Goal: Transaction & Acquisition: Book appointment/travel/reservation

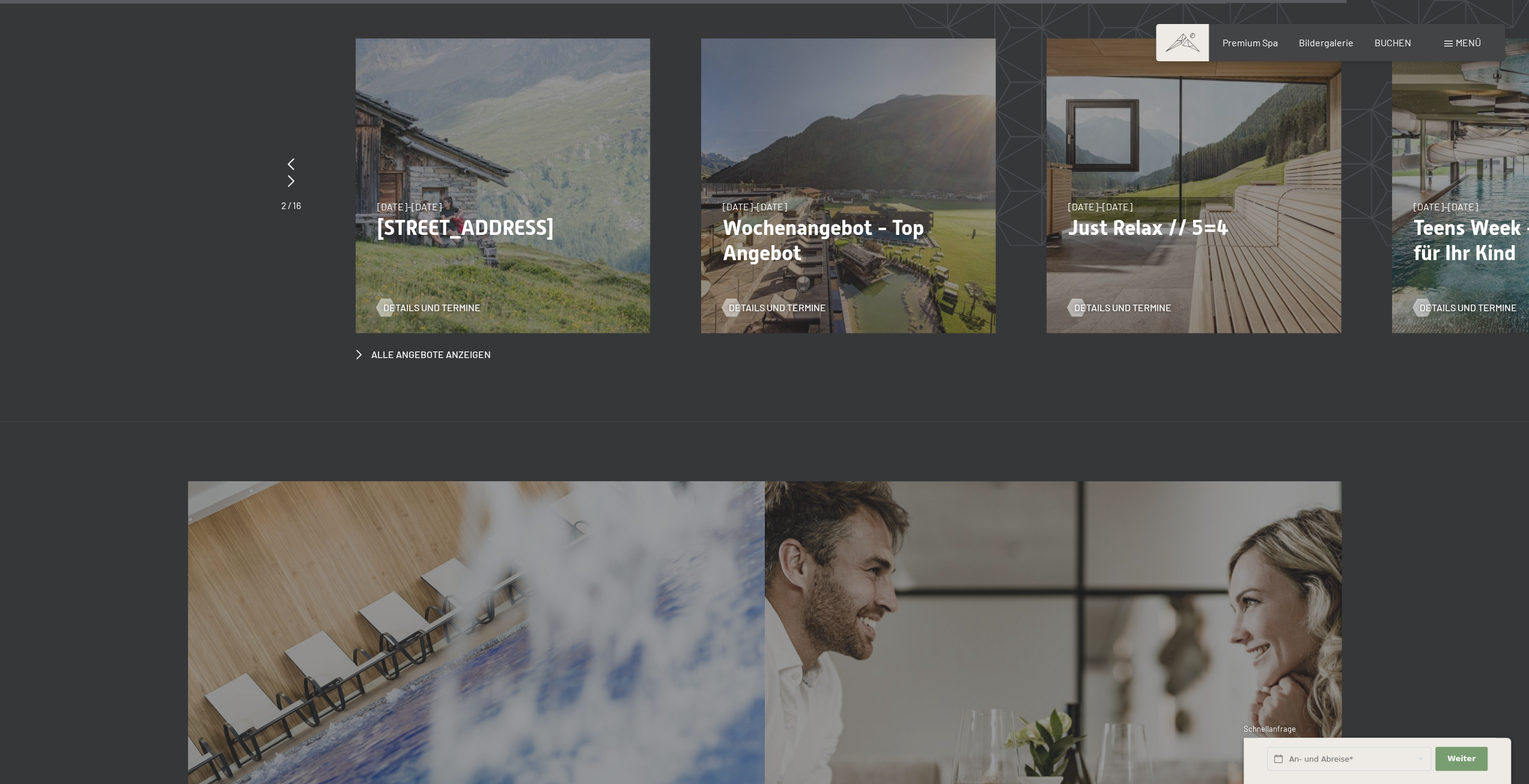
scroll to position [6307, 0]
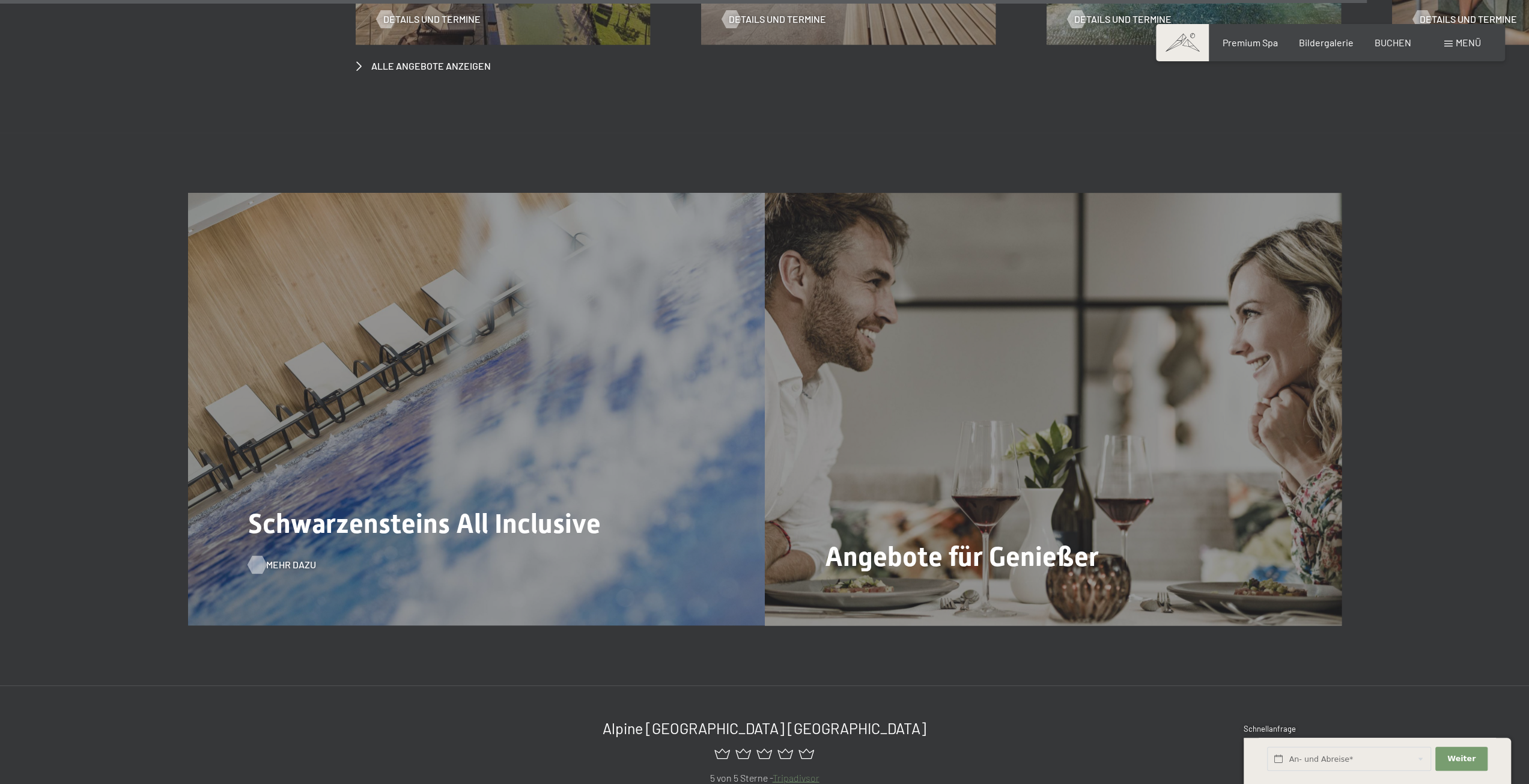
click at [285, 558] on span "Mehr dazu" at bounding box center [291, 565] width 50 height 13
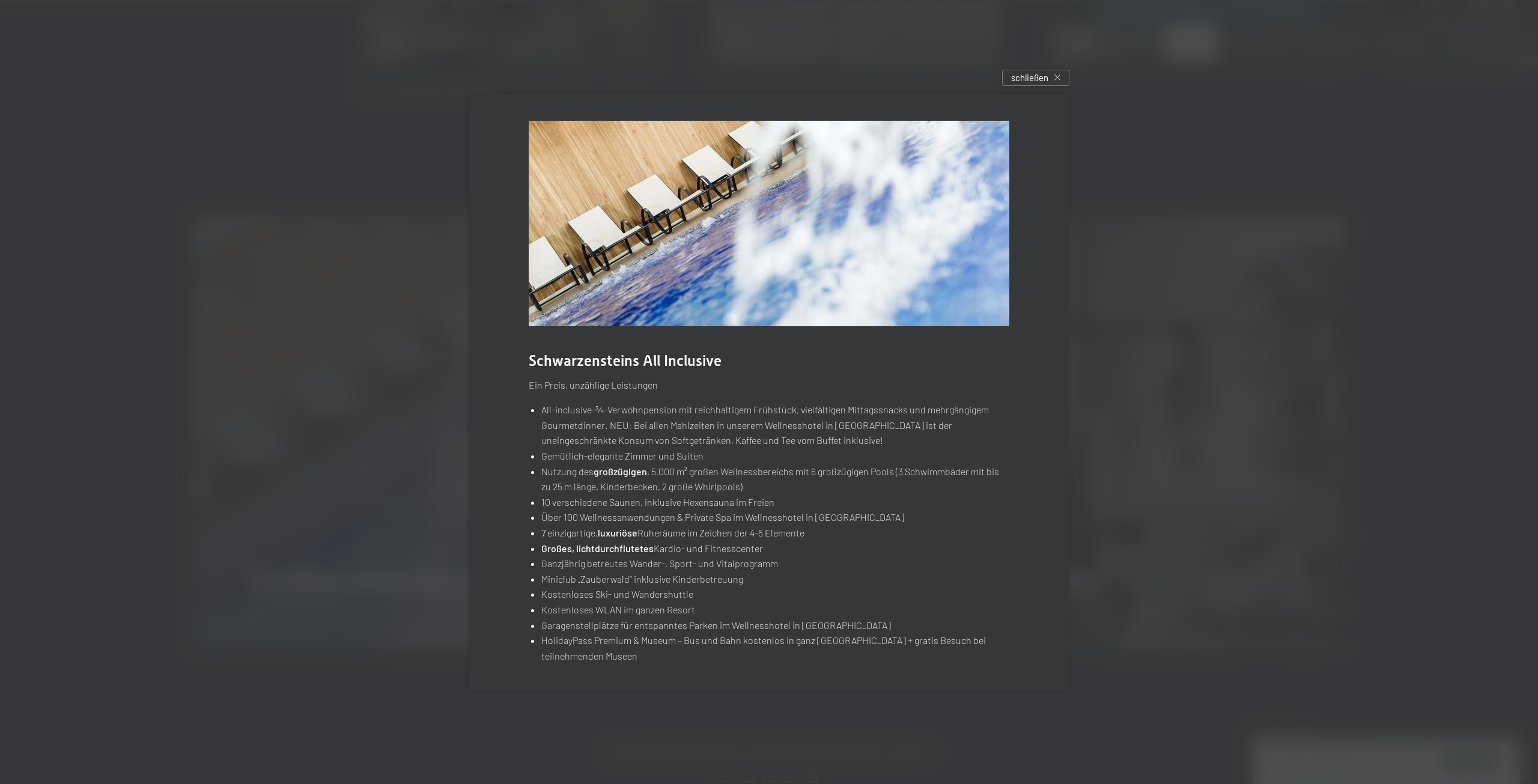
click at [690, 725] on div at bounding box center [769, 392] width 1538 height 784
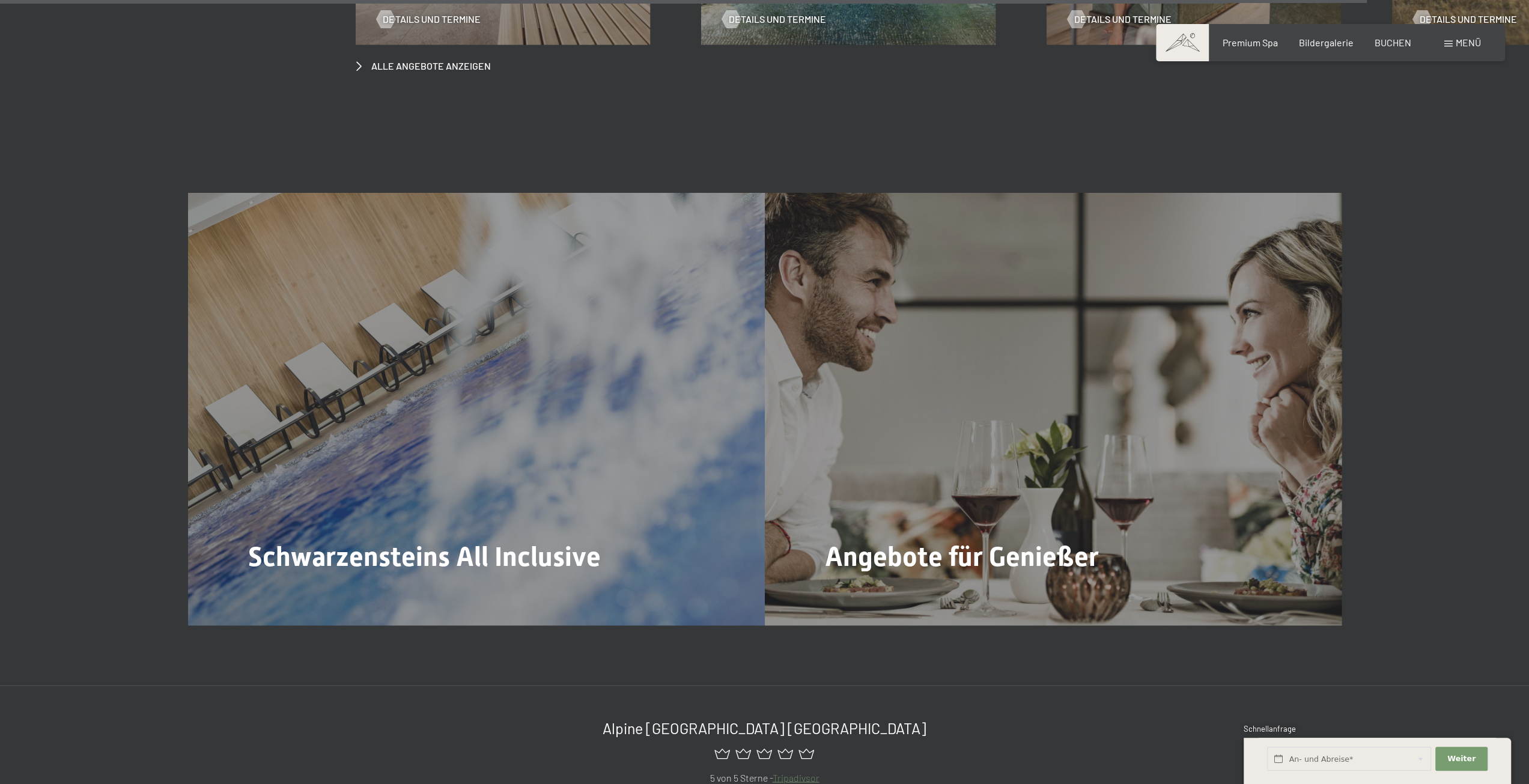
click at [1395, 48] on div "Premium Spa Bildergalerie BUCHEN" at bounding box center [1306, 43] width 253 height 13
click at [1390, 42] on span "BUCHEN" at bounding box center [1392, 40] width 36 height 11
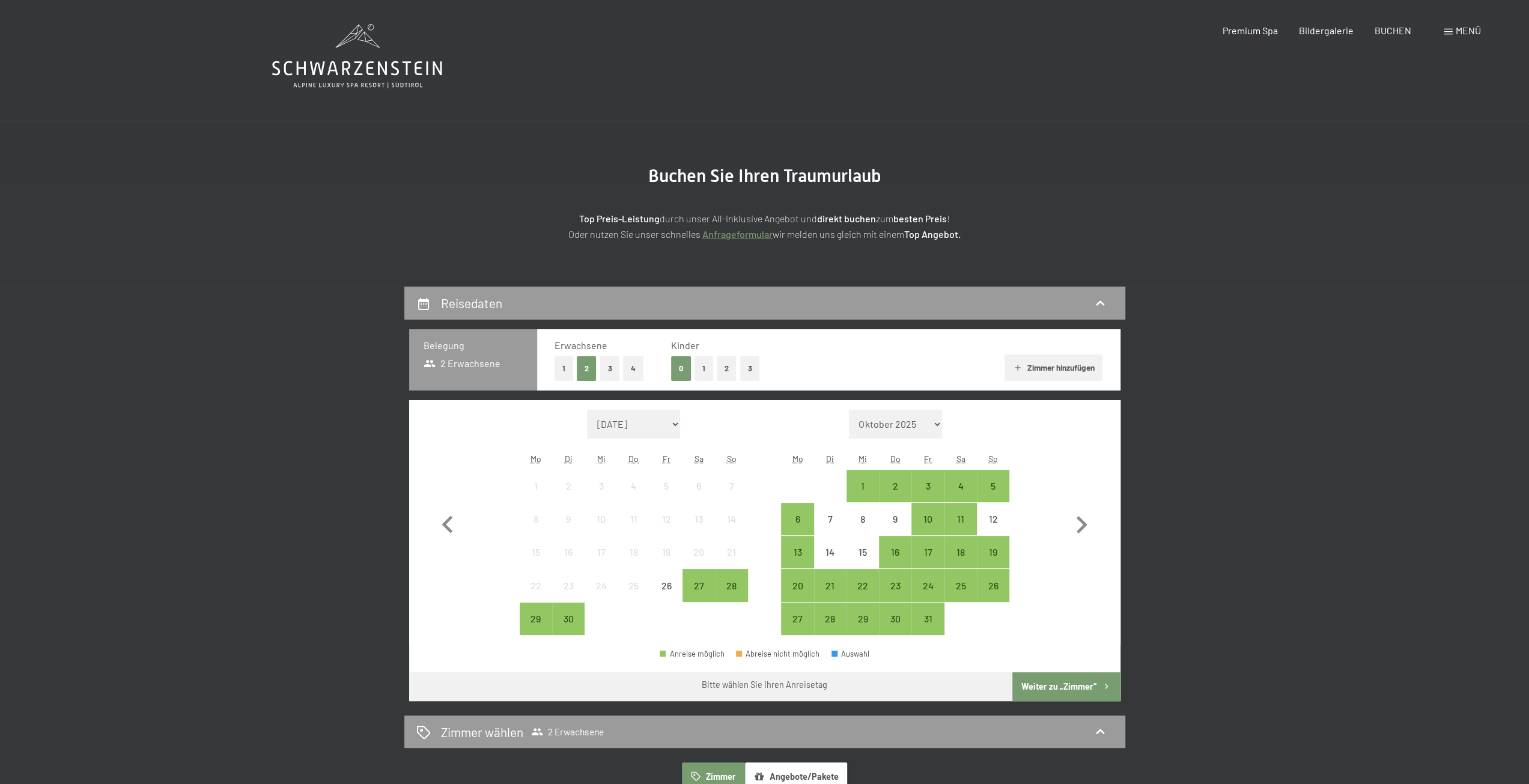
click at [562, 365] on button "1" at bounding box center [564, 368] width 19 height 24
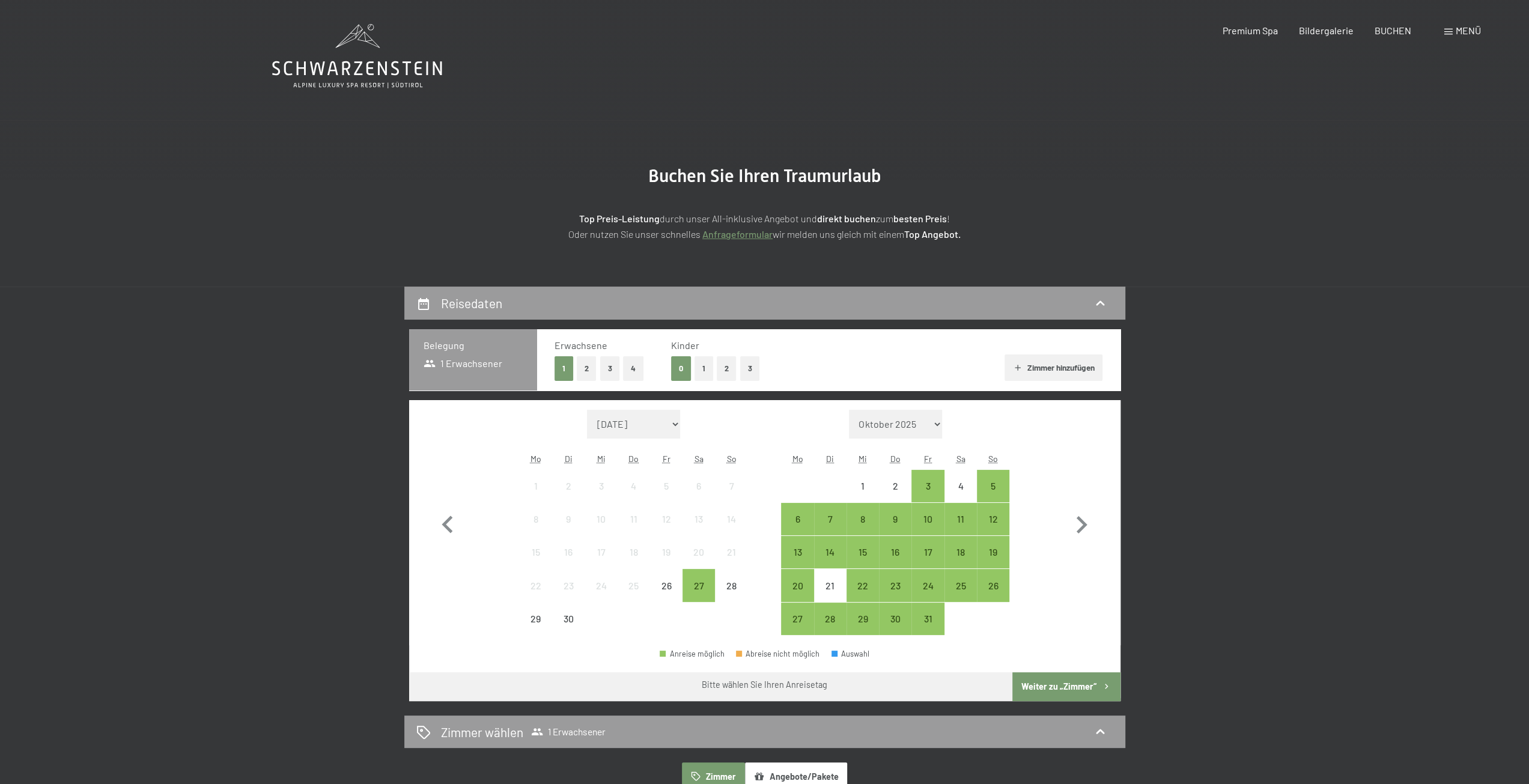
click at [938, 424] on select "Oktober 2025 November 2025 Dezember 2025 Januar 2026 Februar 2026 März 2026 Apr…" at bounding box center [896, 424] width 94 height 29
select select "2025-11-01"
select select "2025-12-01"
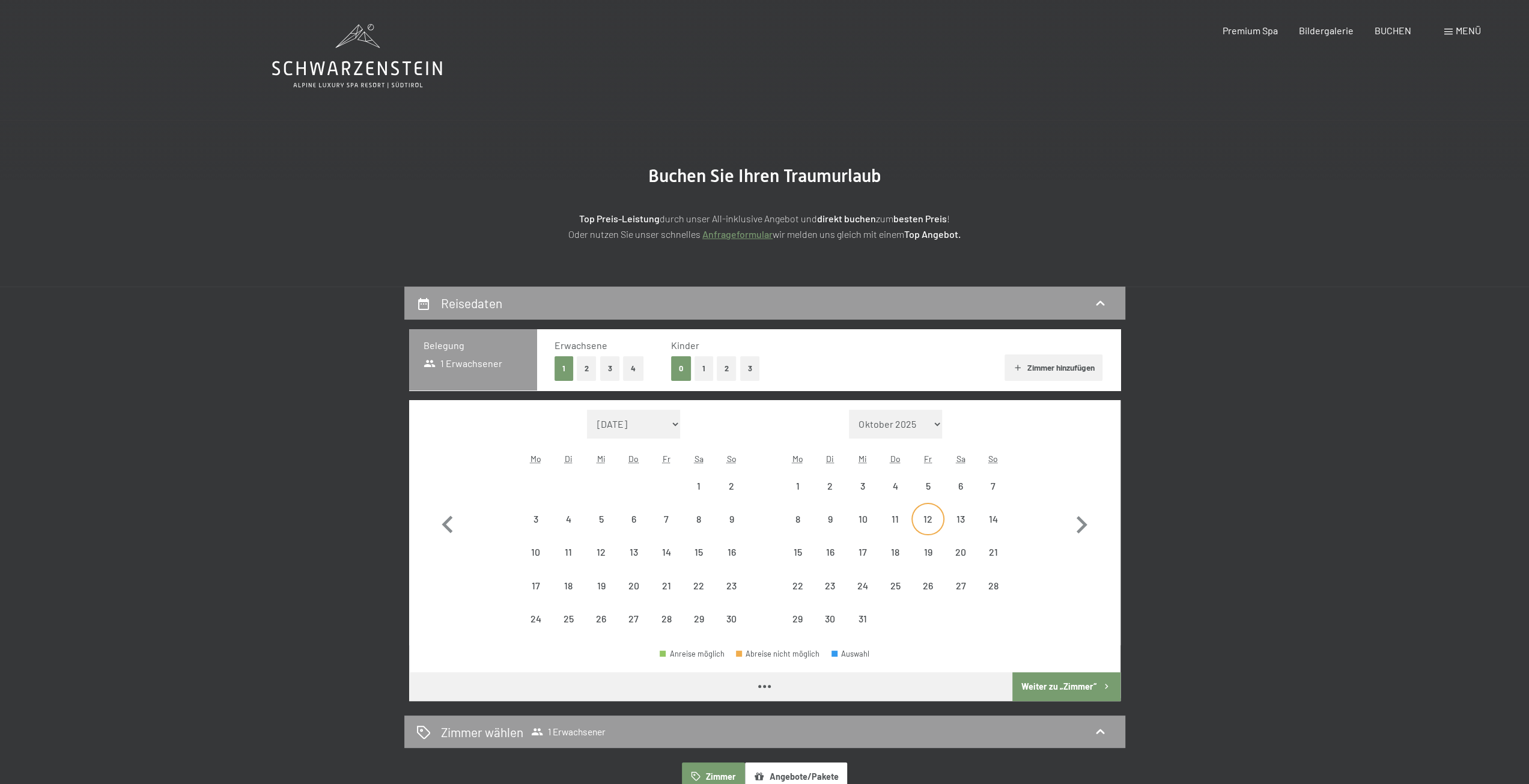
select select "2025-11-01"
select select "2025-12-01"
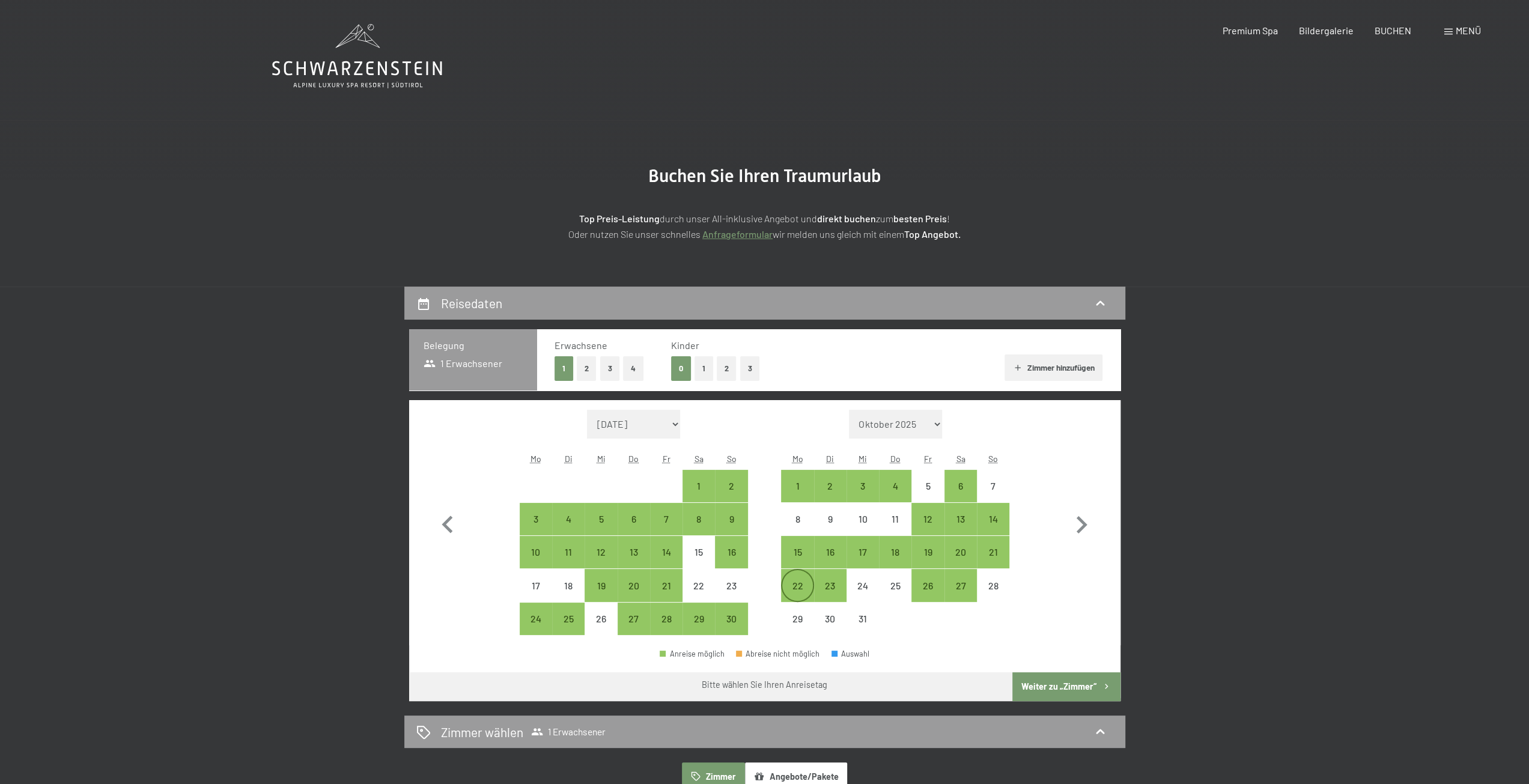
click at [801, 587] on div "22" at bounding box center [797, 596] width 30 height 30
select select "2025-11-01"
select select "2025-12-01"
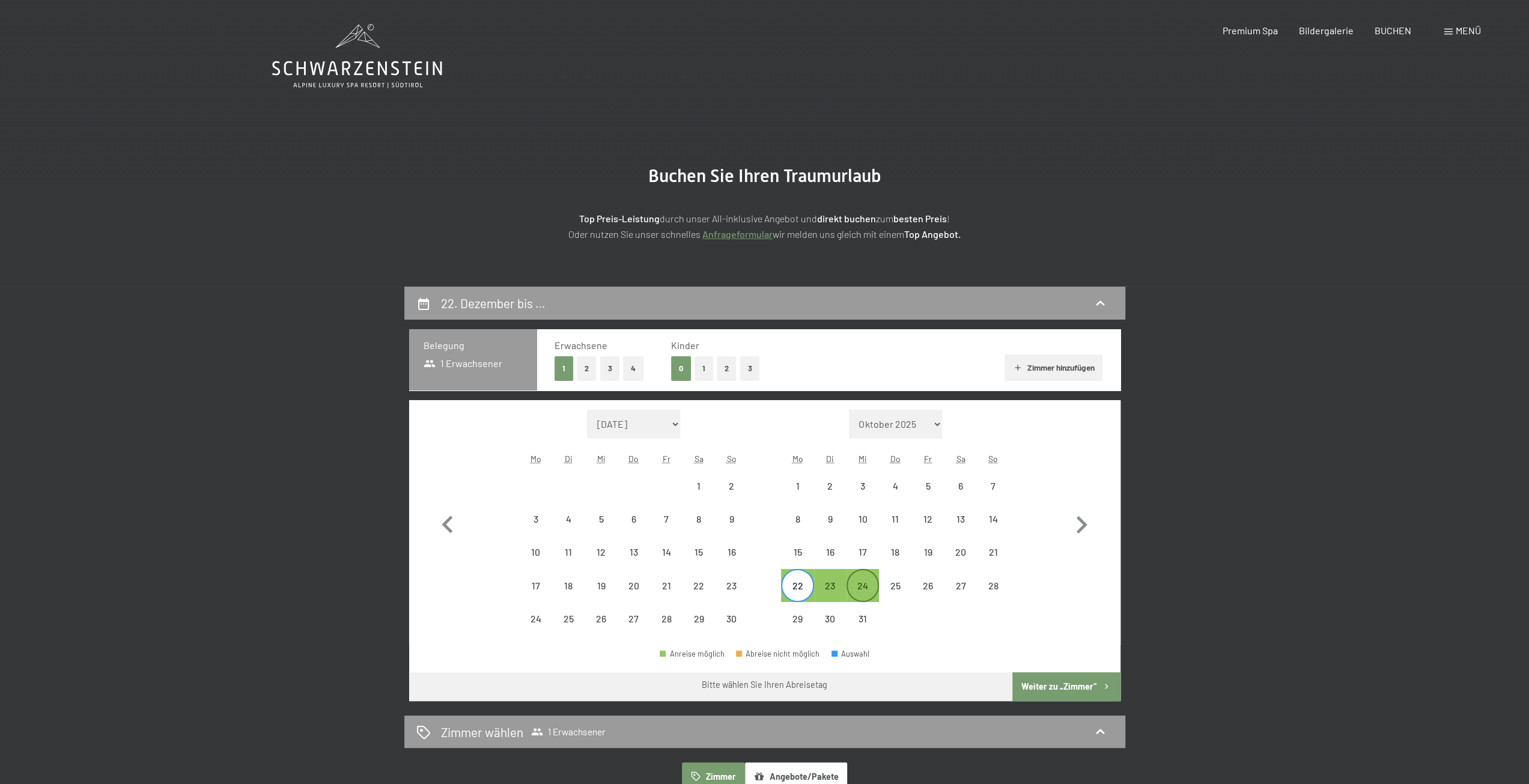
click at [866, 588] on div "24" at bounding box center [862, 596] width 30 height 30
select select "2025-11-01"
select select "2025-12-01"
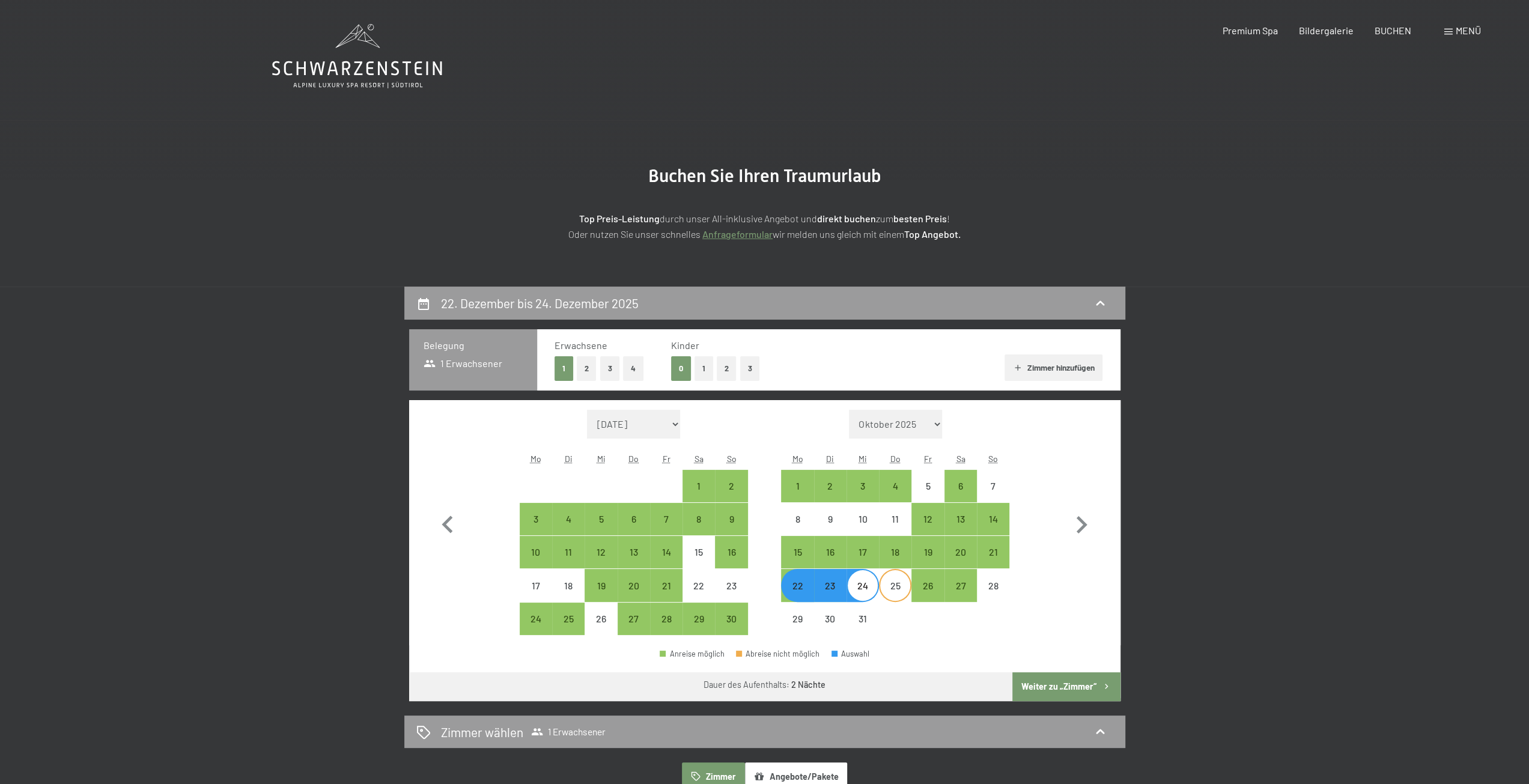
click at [894, 590] on div "25" at bounding box center [894, 596] width 30 height 30
select select "2025-11-01"
select select "2025-12-01"
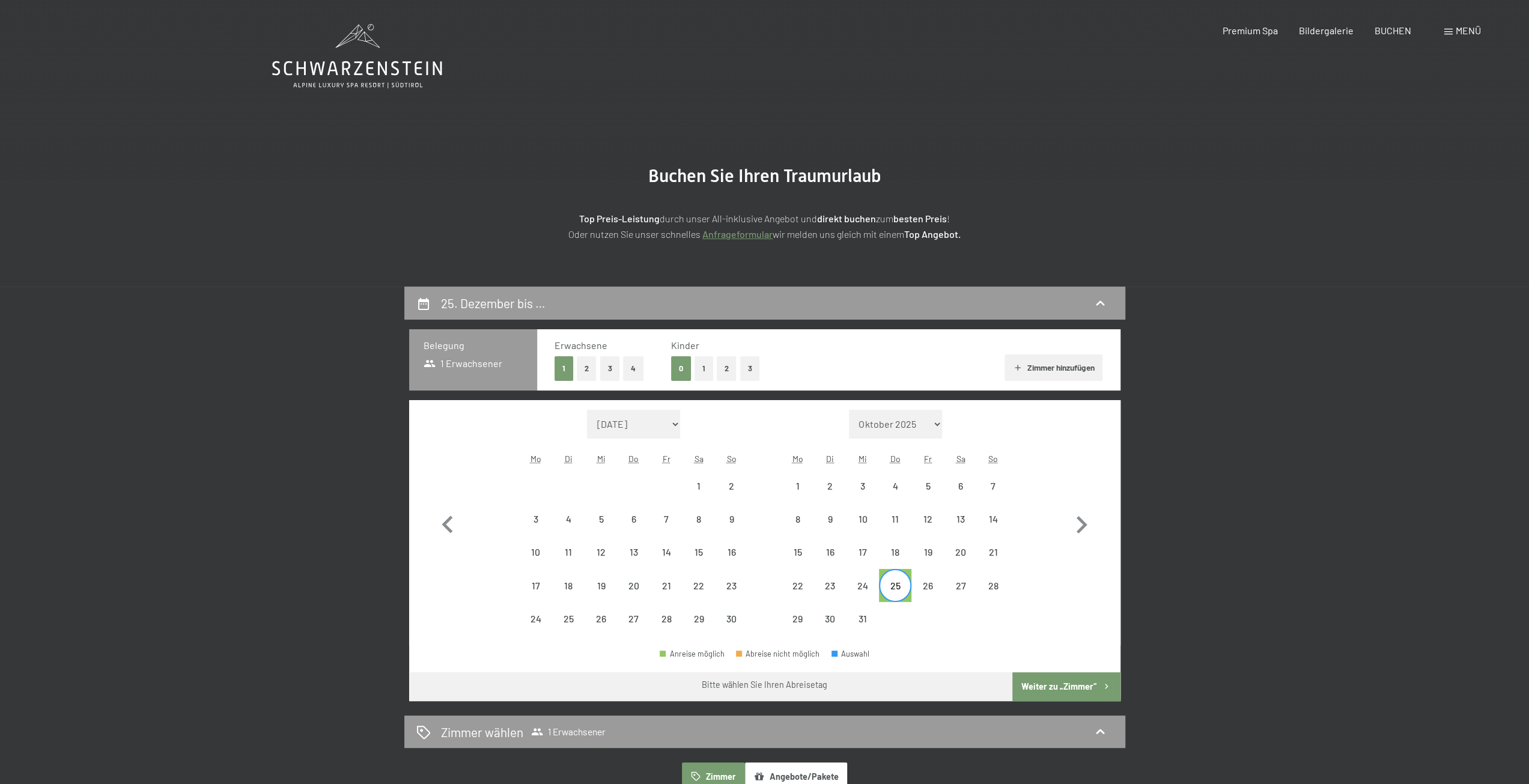
click at [812, 590] on div "22" at bounding box center [797, 585] width 32 height 32
select select "2025-11-01"
select select "2025-12-01"
click at [806, 589] on div "22" at bounding box center [797, 596] width 30 height 30
select select "2025-11-01"
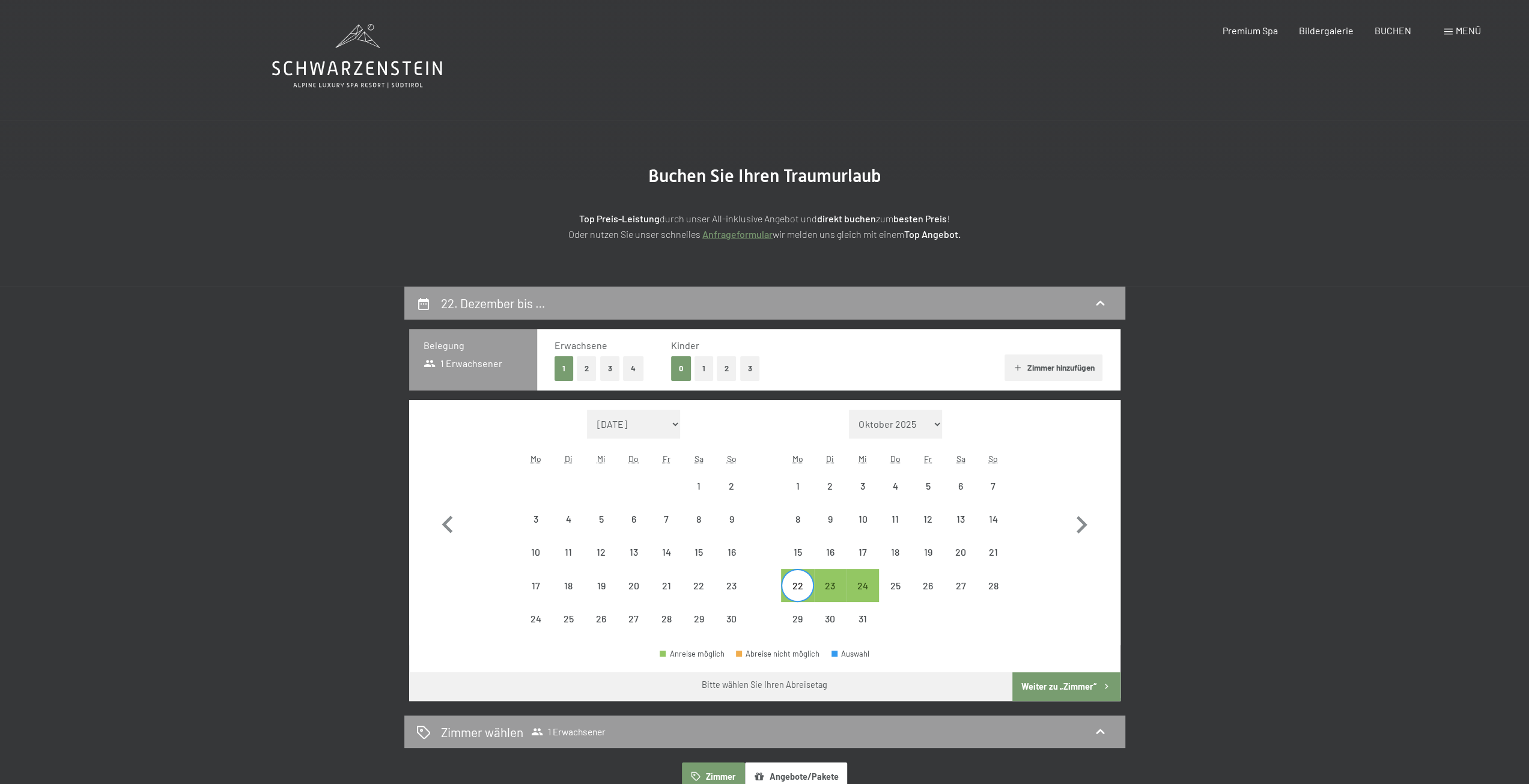
select select "2025-12-01"
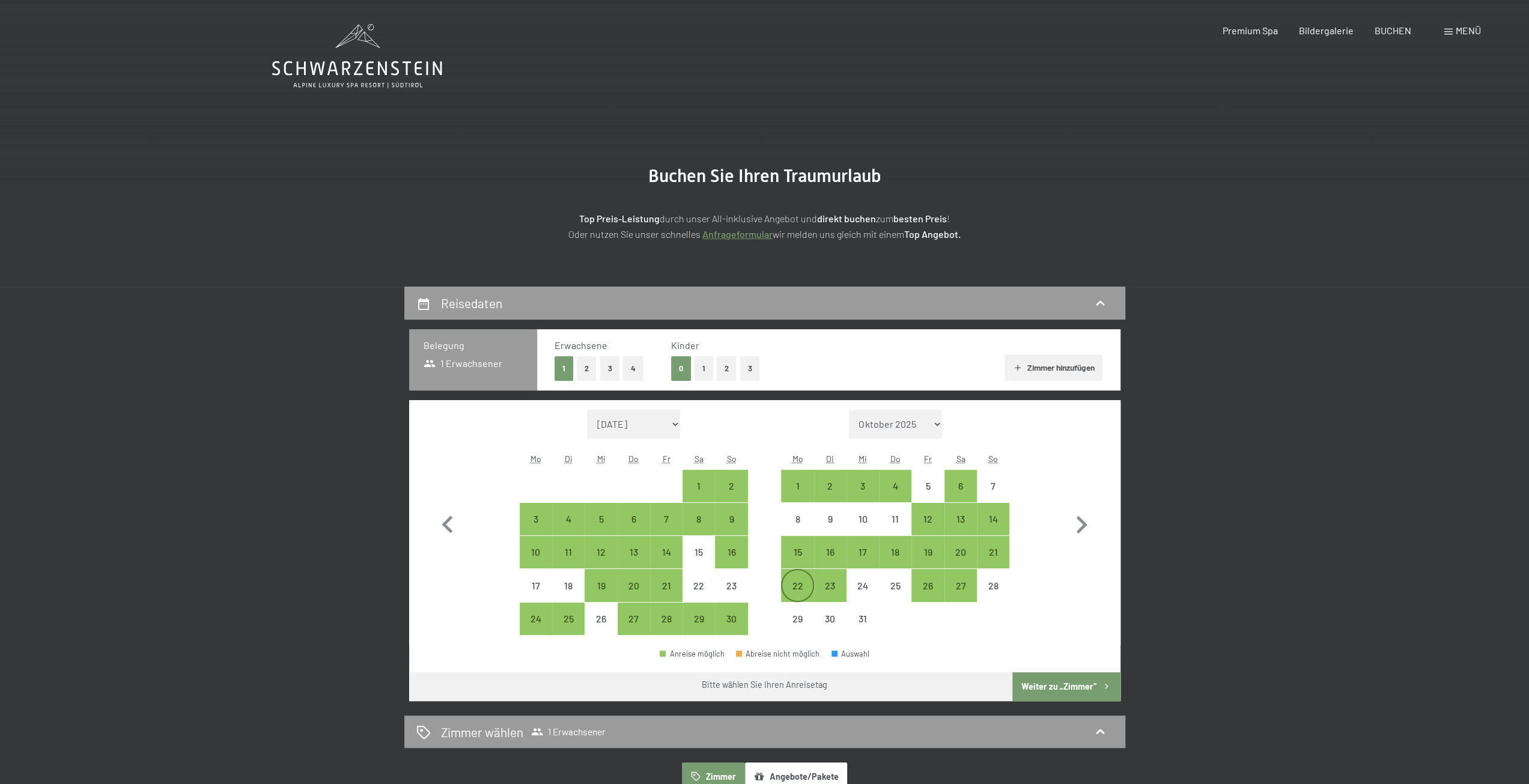
click at [802, 587] on div "22" at bounding box center [797, 596] width 30 height 30
select select "2025-11-01"
select select "2025-12-01"
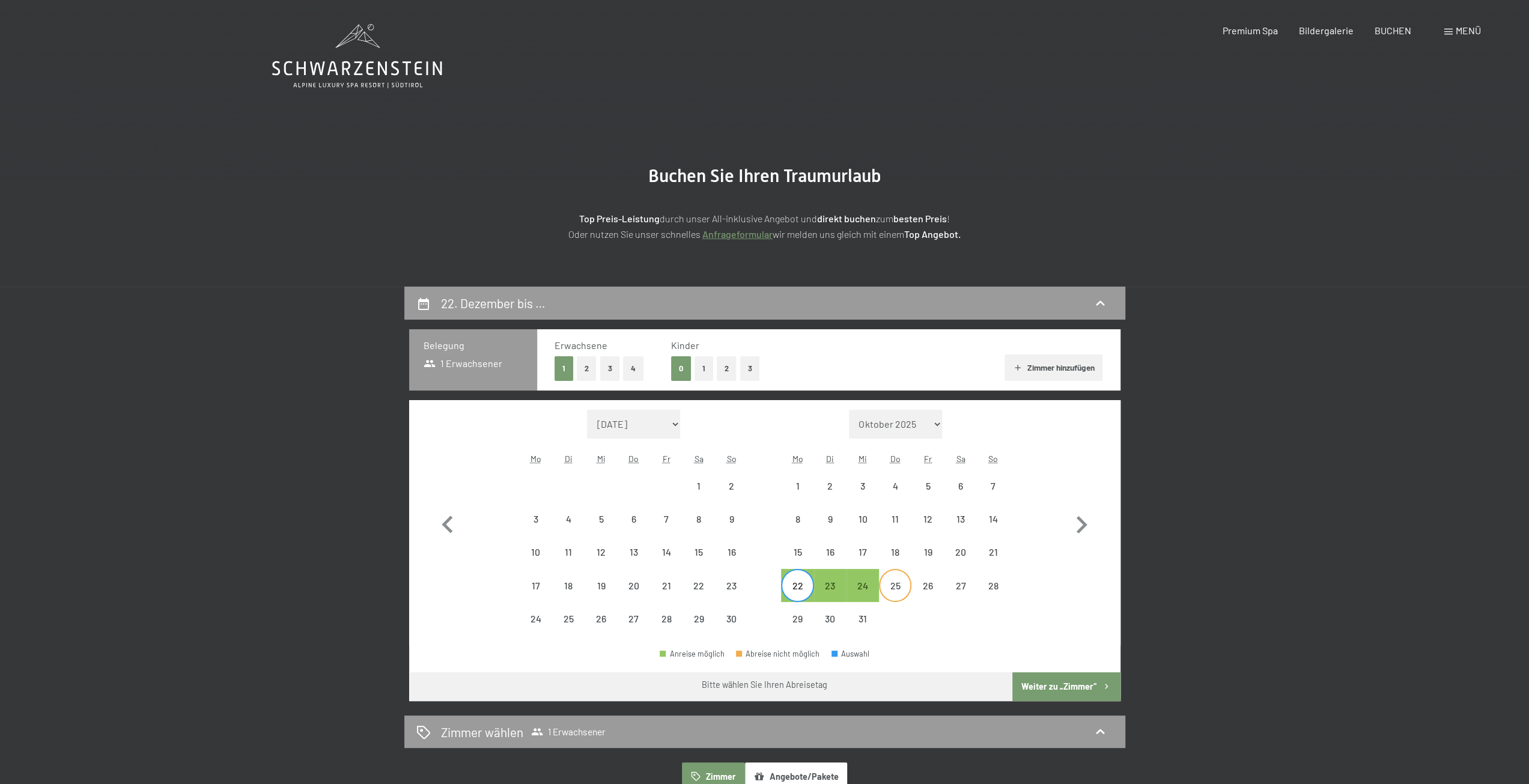
click at [886, 588] on div "25" at bounding box center [894, 596] width 30 height 30
select select "2025-11-01"
select select "2025-12-01"
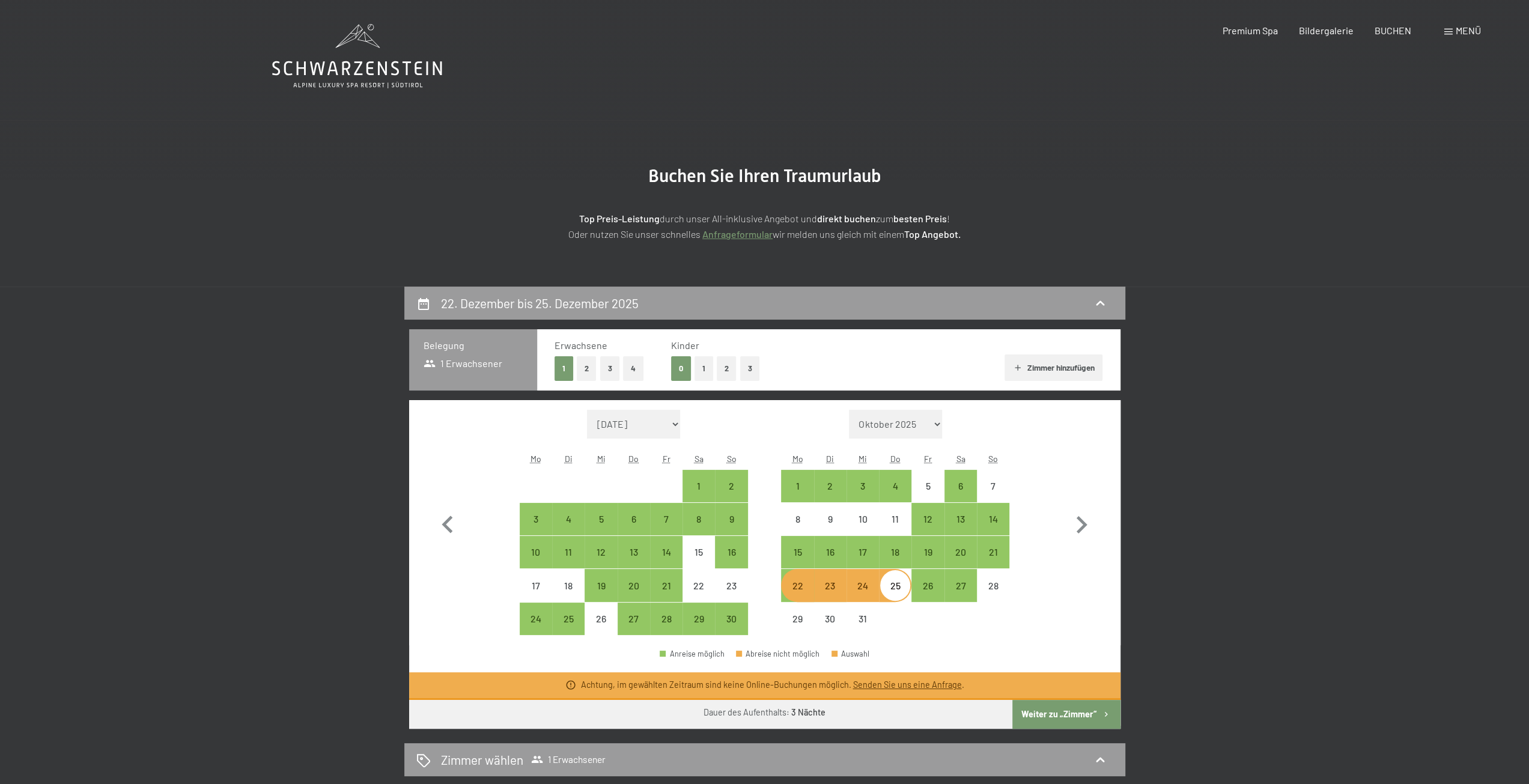
click at [799, 589] on div "22" at bounding box center [797, 596] width 30 height 30
select select "2025-11-01"
select select "2025-12-01"
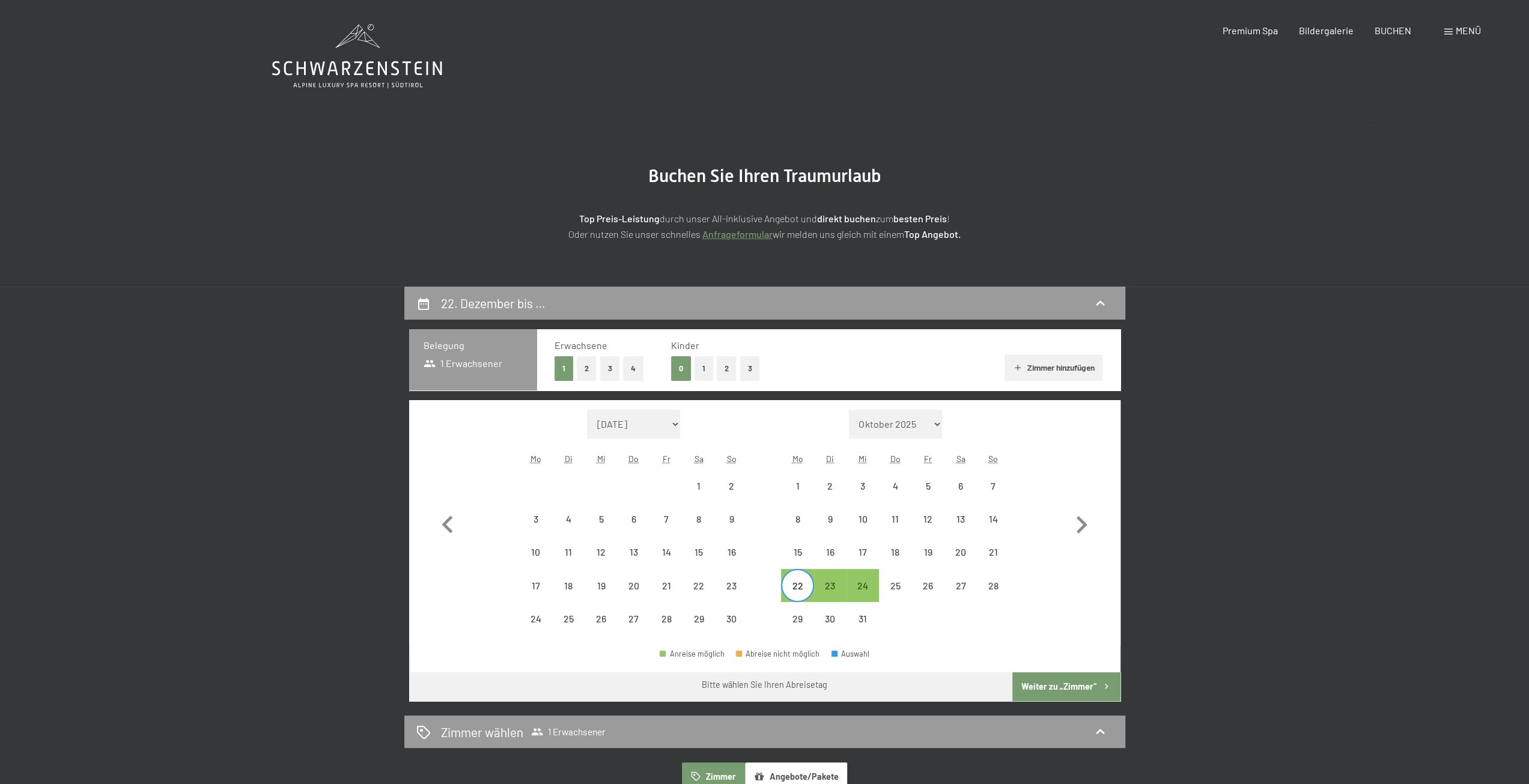
click at [799, 589] on div "22" at bounding box center [797, 596] width 30 height 30
select select "2025-11-01"
select select "2025-12-01"
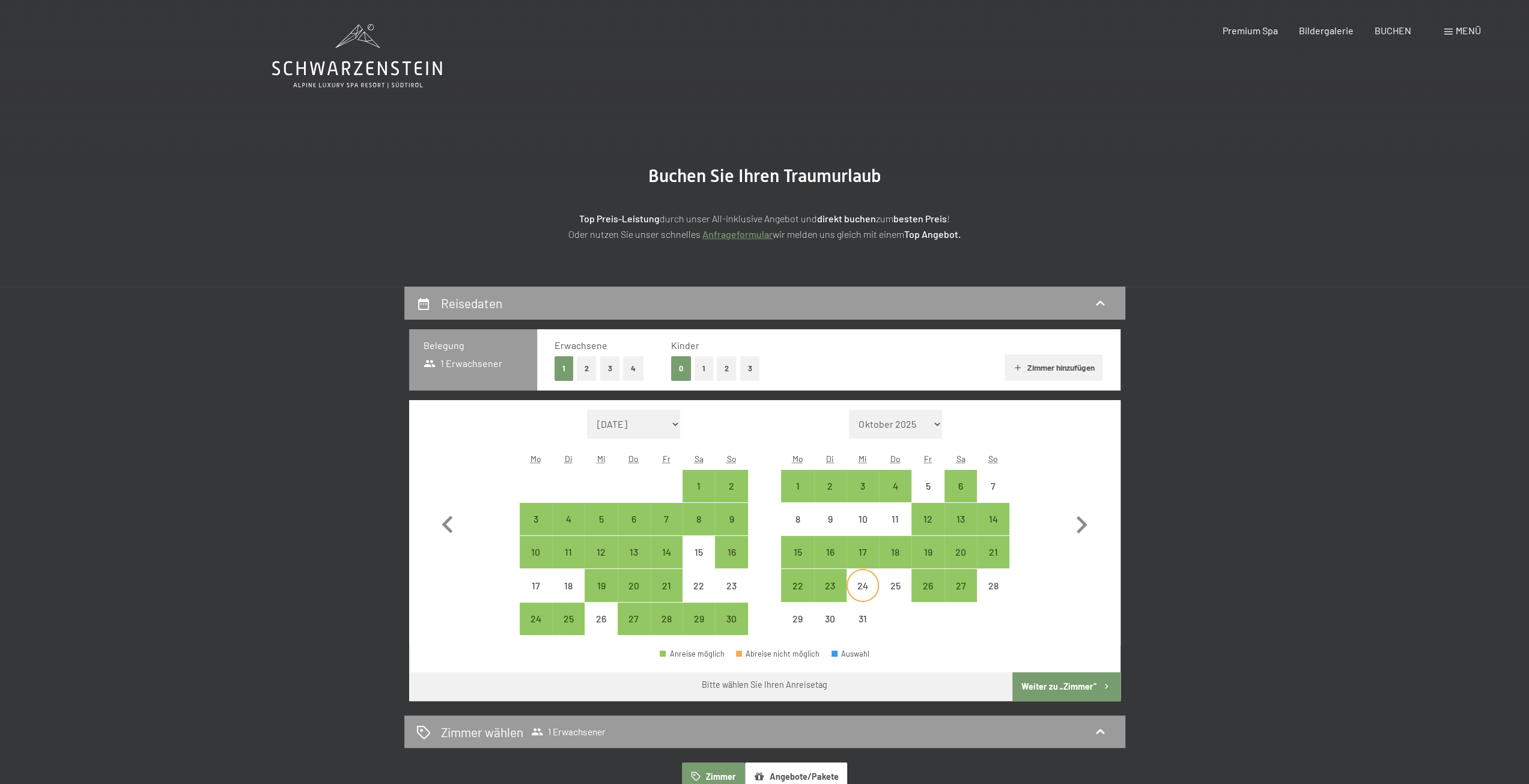
click at [858, 590] on div "24" at bounding box center [862, 596] width 30 height 30
select select "2025-11-01"
select select "2025-12-01"
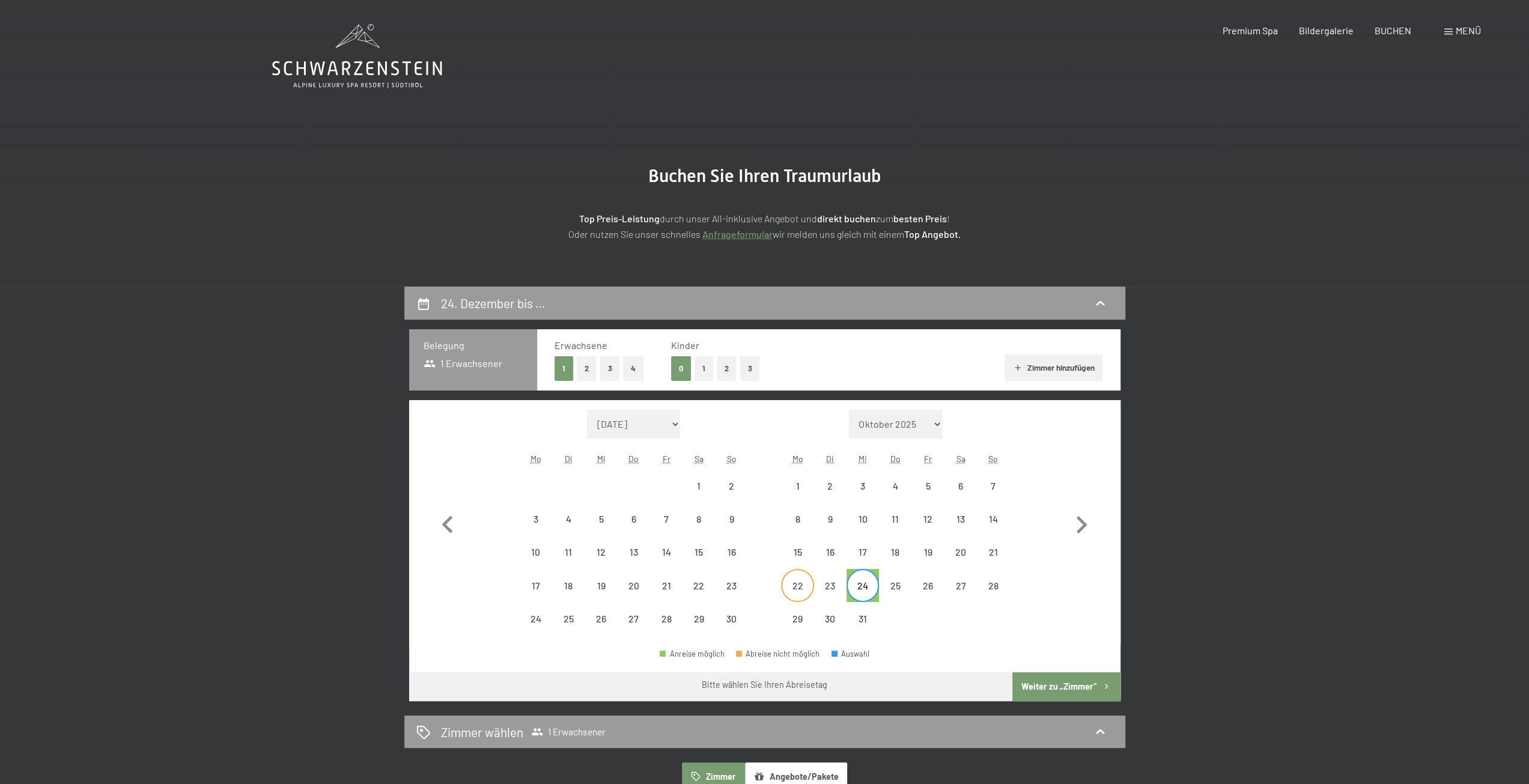
click at [804, 592] on div "22" at bounding box center [797, 596] width 30 height 30
select select "2025-11-01"
select select "2025-12-01"
click at [1049, 686] on button "Weiter zu „Zimmer“" at bounding box center [1066, 687] width 108 height 29
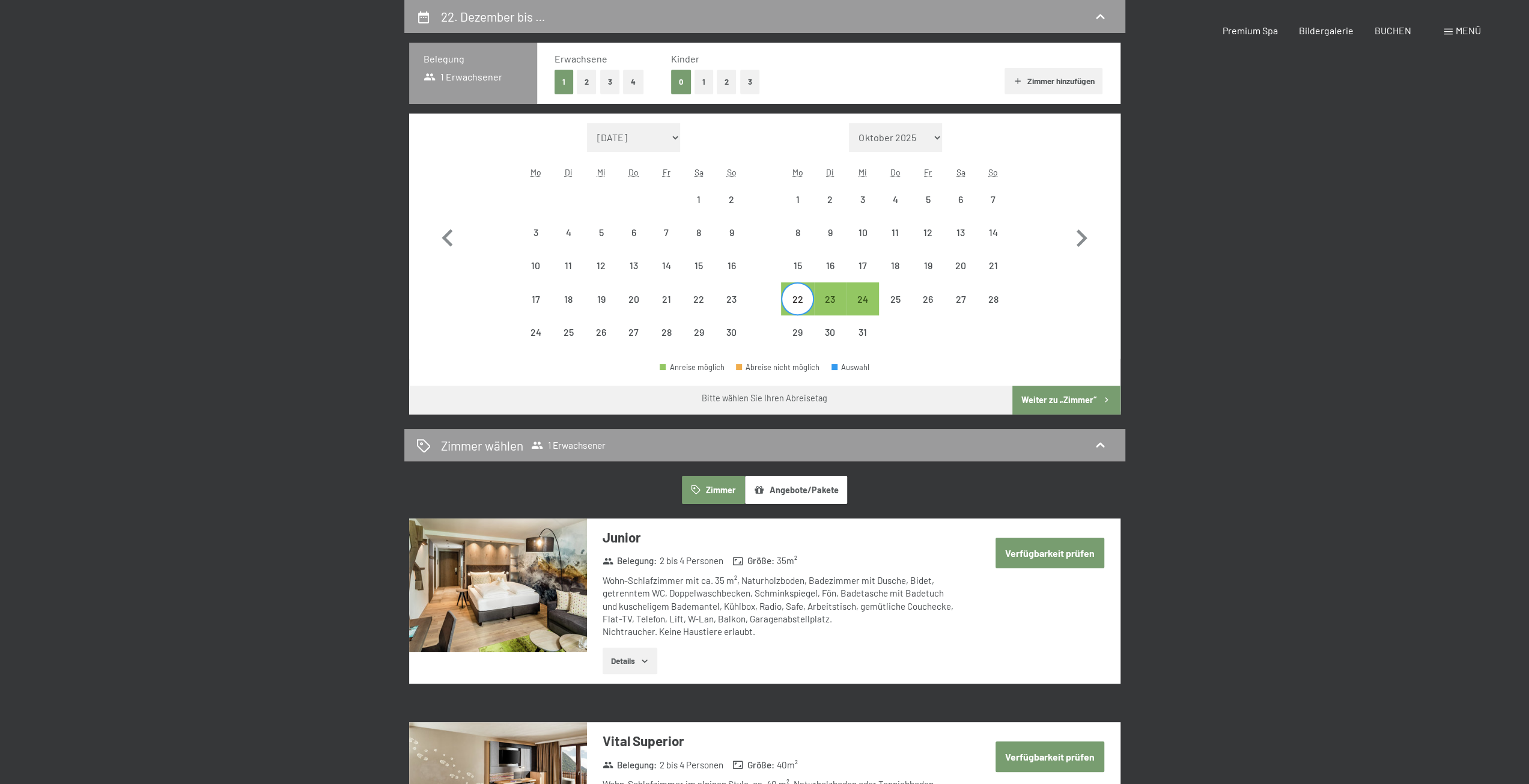
select select "2025-11-01"
select select "2025-12-01"
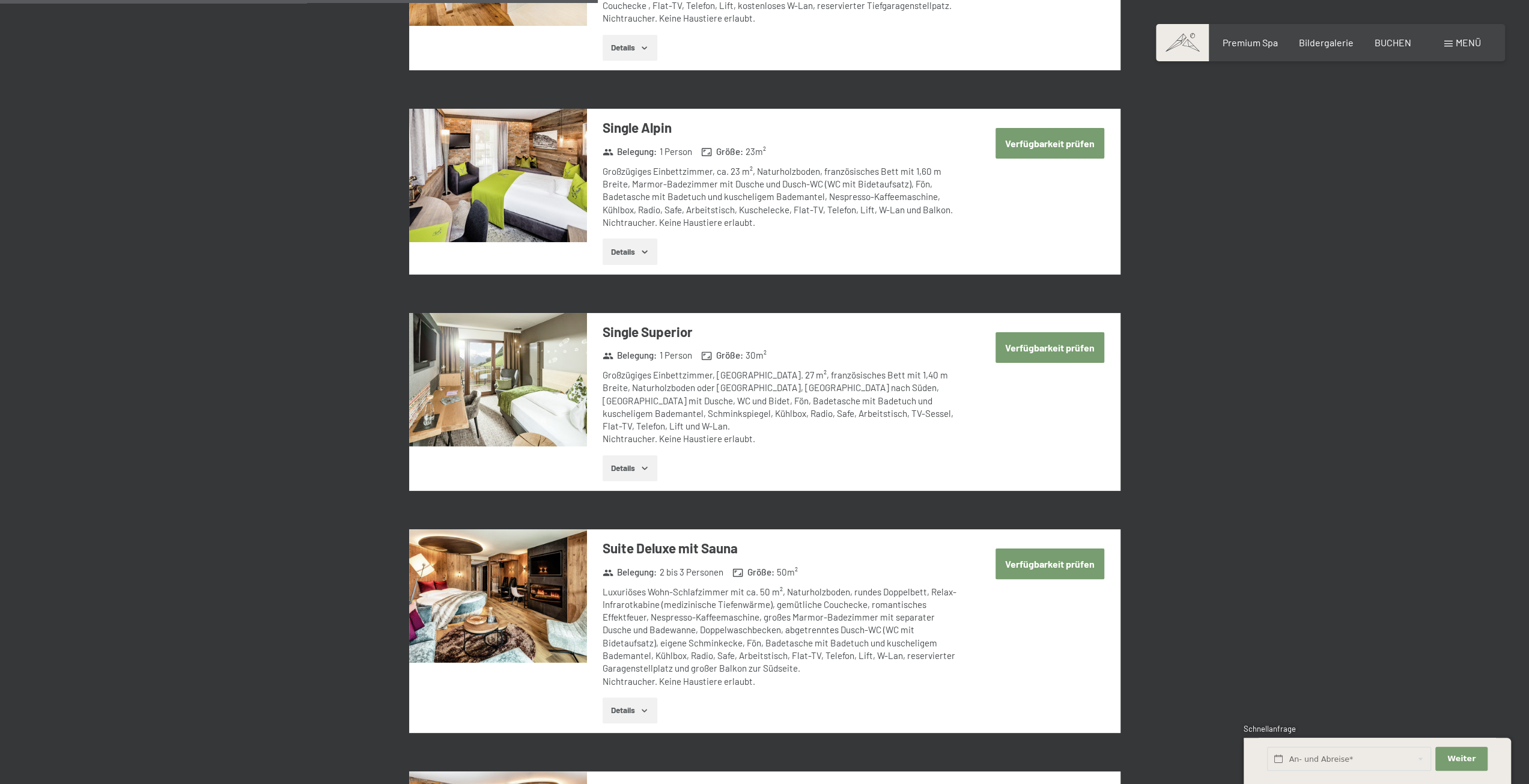
scroll to position [1368, 0]
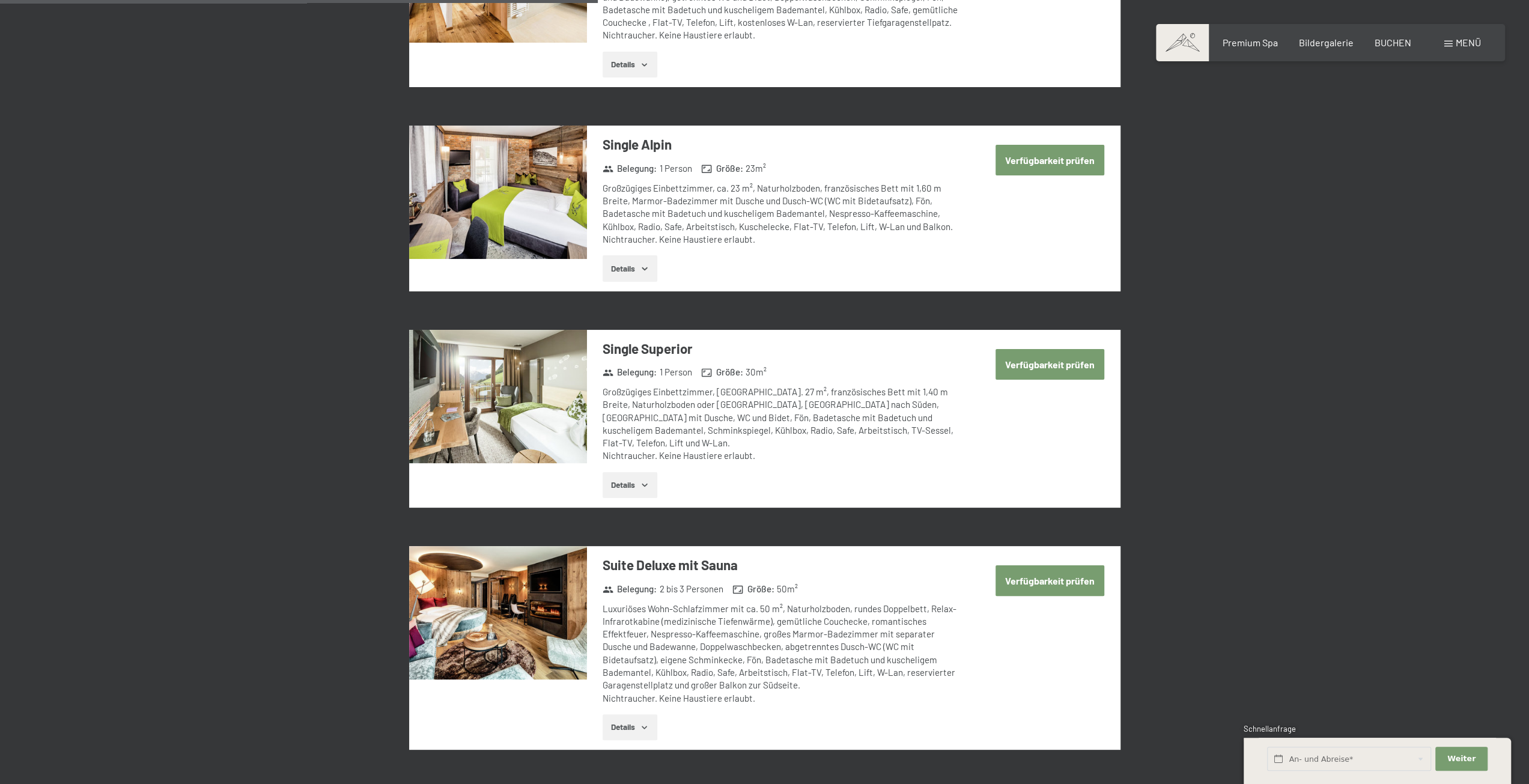
click at [1017, 352] on button "Verfügbarkeit prüfen" at bounding box center [1050, 364] width 108 height 30
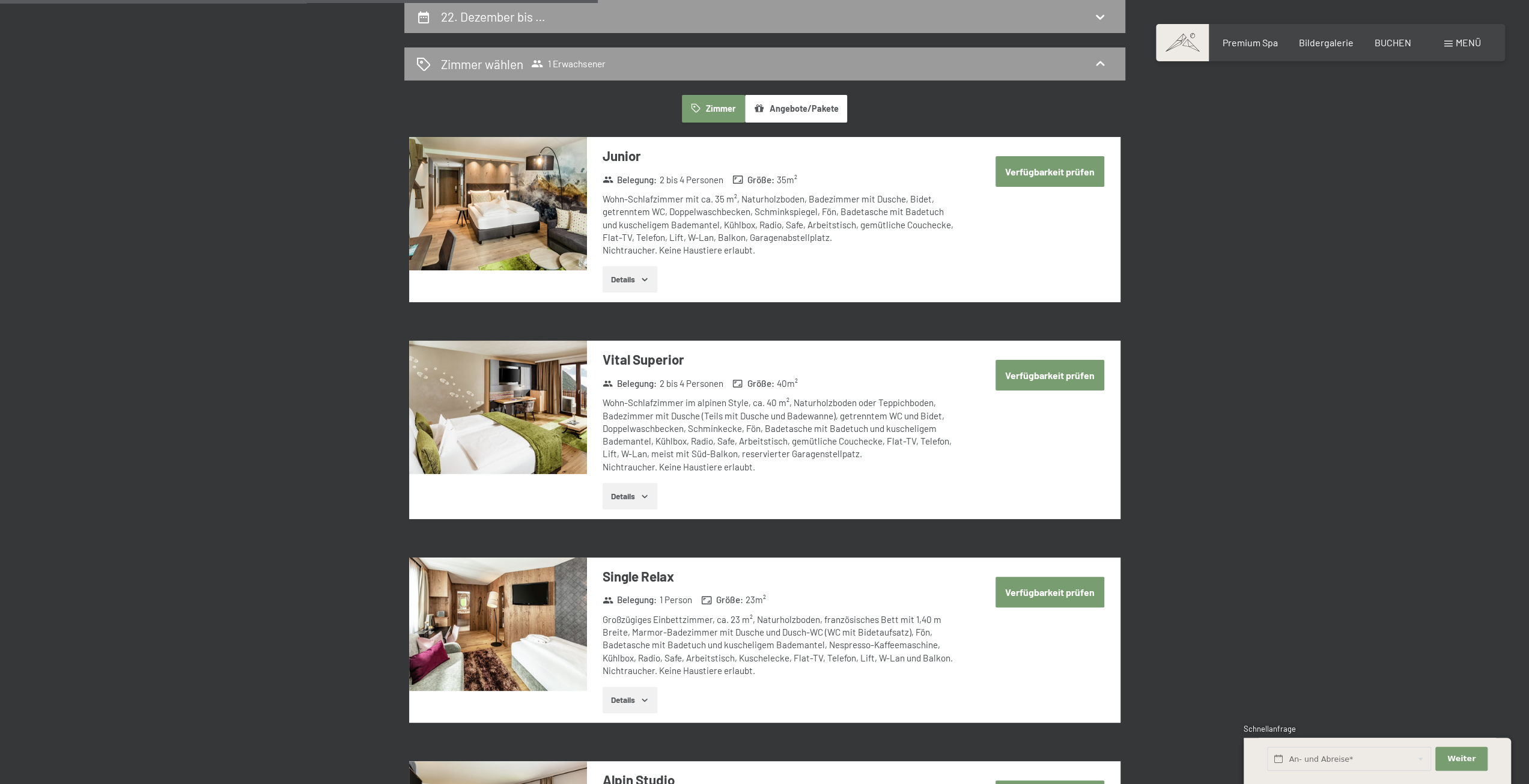
select select "2025-11-01"
select select "2025-12-01"
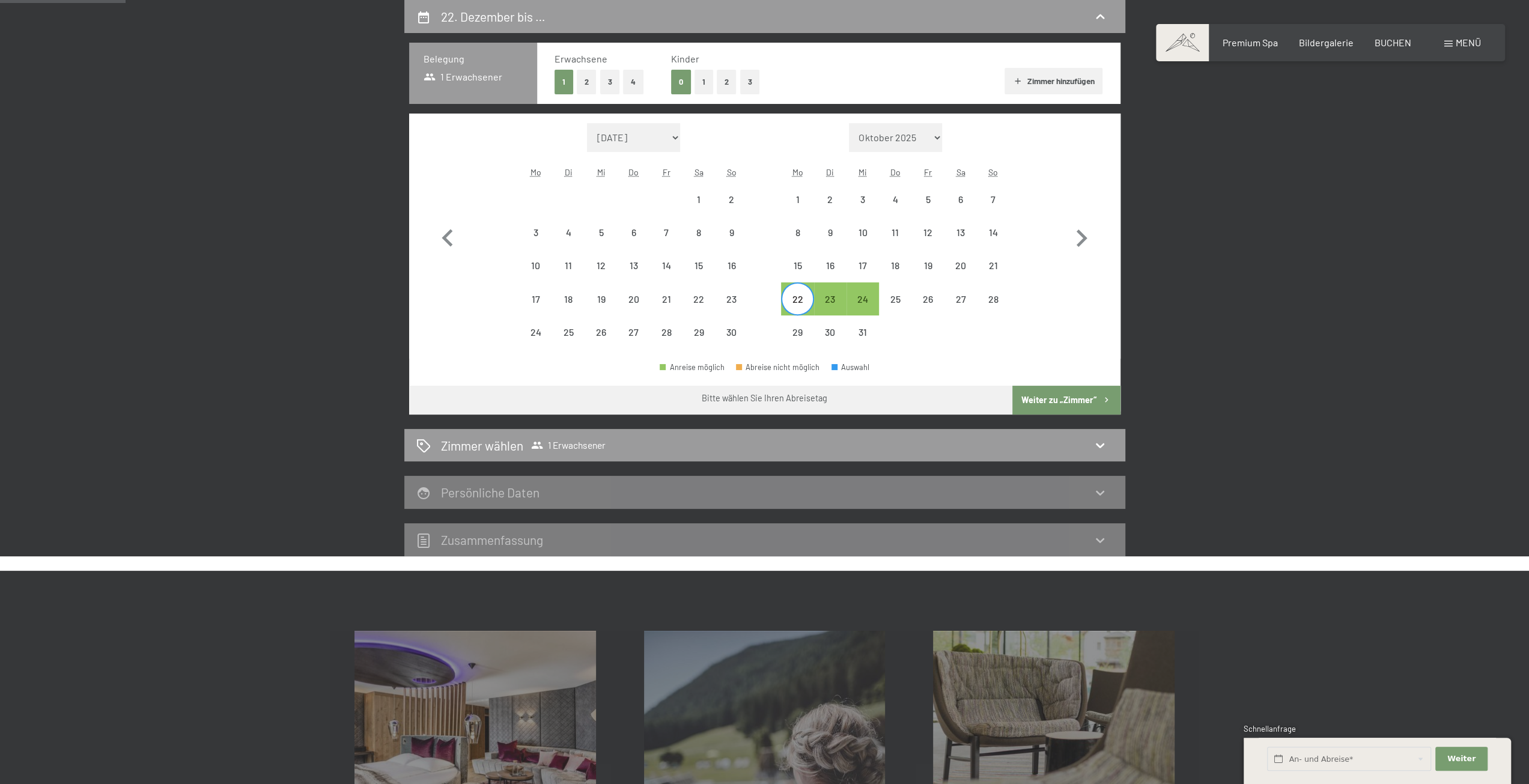
click at [803, 295] on div "22" at bounding box center [797, 309] width 30 height 30
select select "2025-11-01"
select select "2025-12-01"
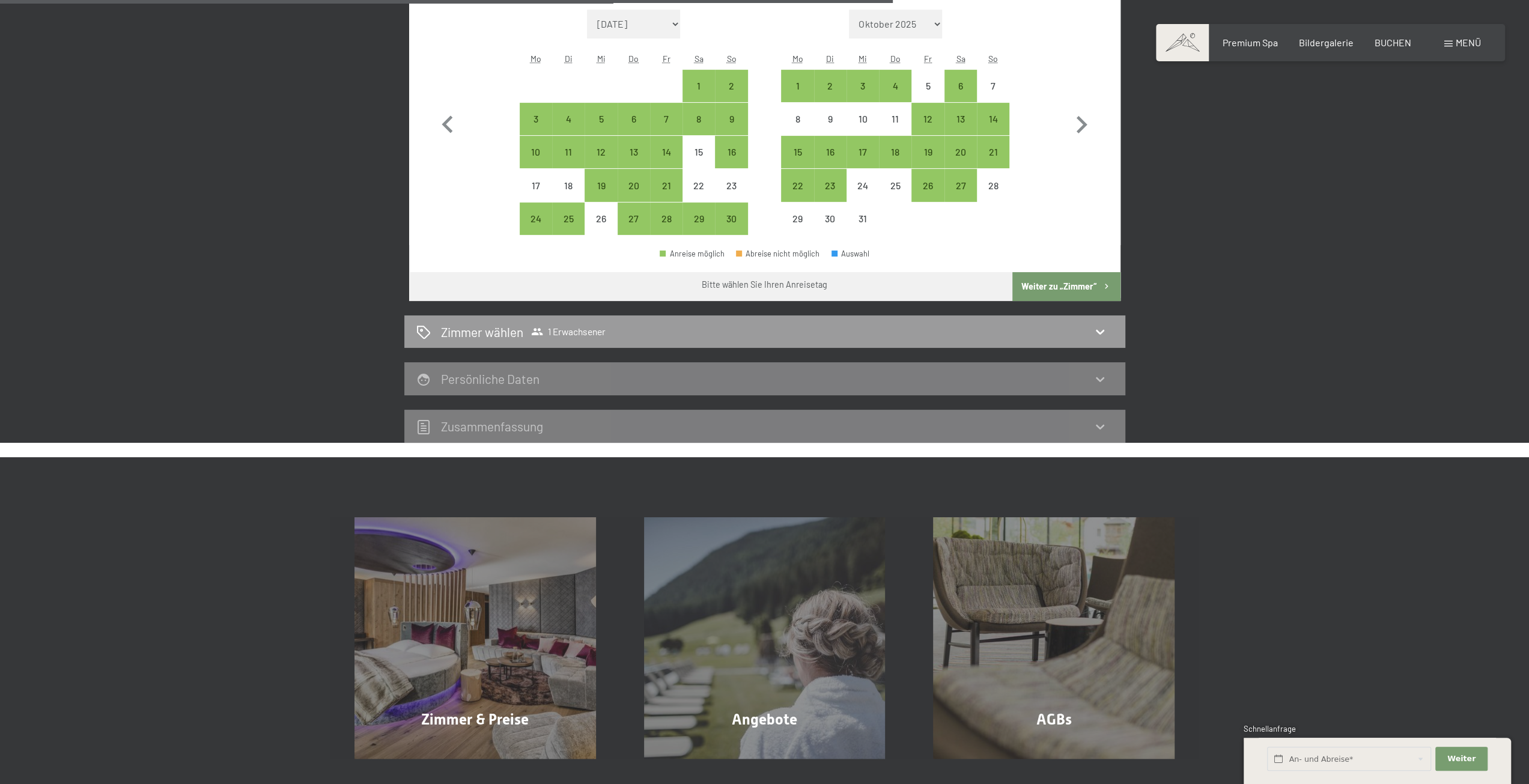
scroll to position [227, 0]
